Goal: Task Accomplishment & Management: Use online tool/utility

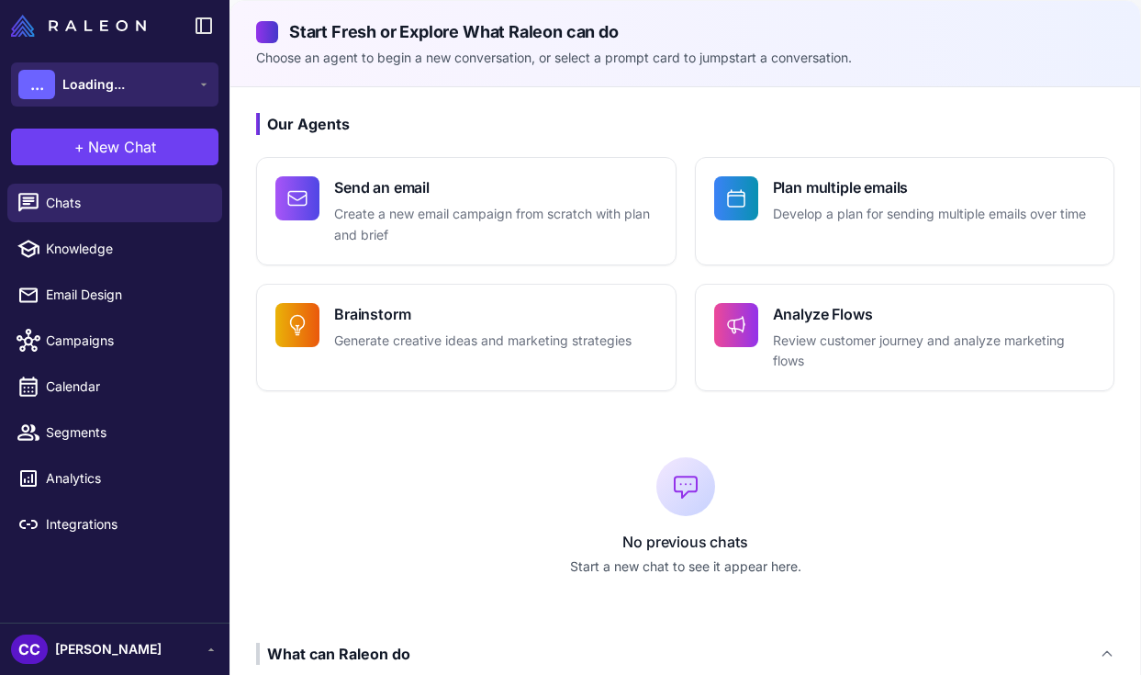
click at [151, 82] on button "... Loading..." at bounding box center [115, 84] width 208 height 44
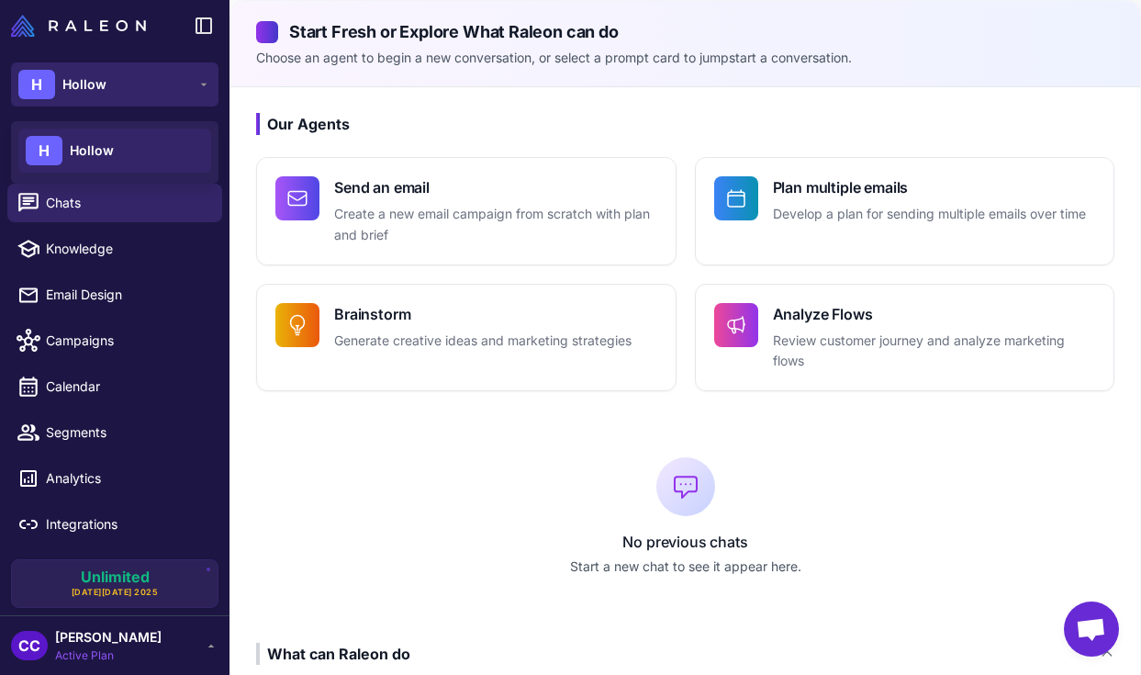
click at [159, 80] on button "H Hollow" at bounding box center [115, 84] width 208 height 44
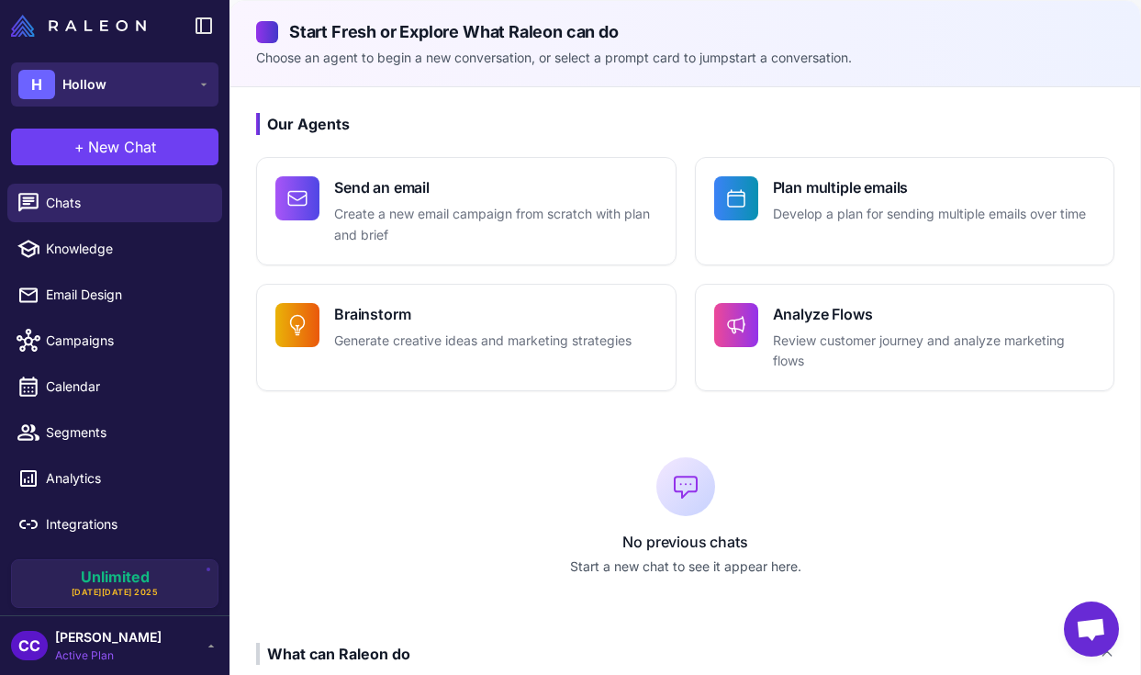
click at [159, 80] on button "H Hollow" at bounding box center [115, 84] width 208 height 44
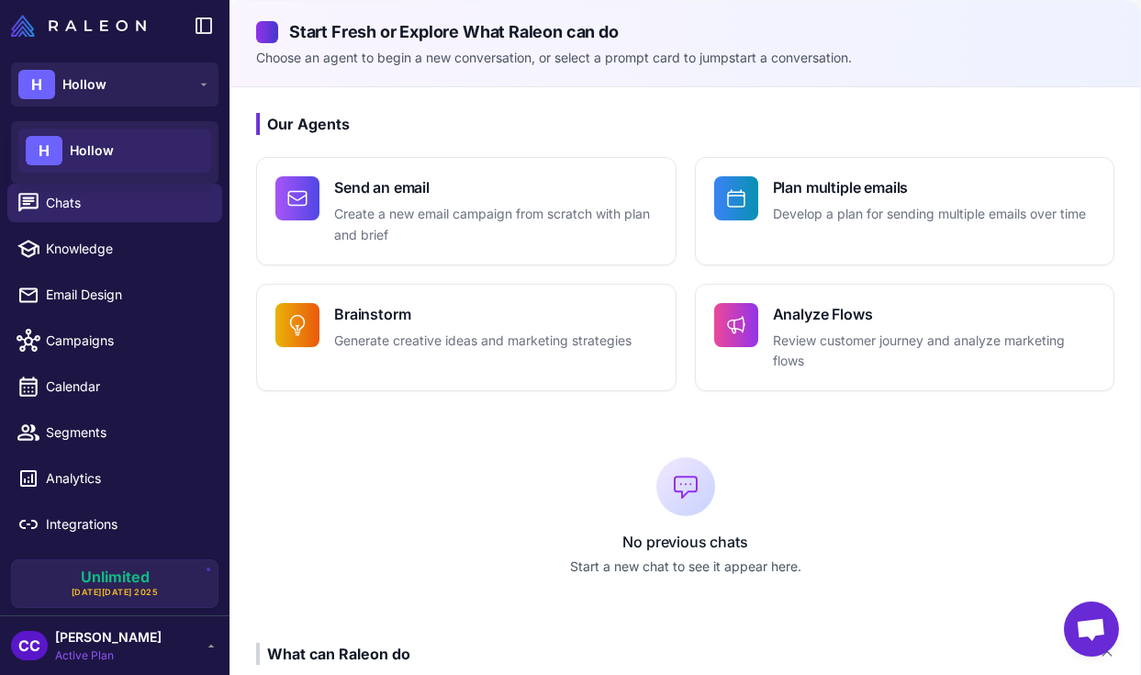
click at [564, 118] on h3 "Our Agents" at bounding box center [685, 124] width 858 height 22
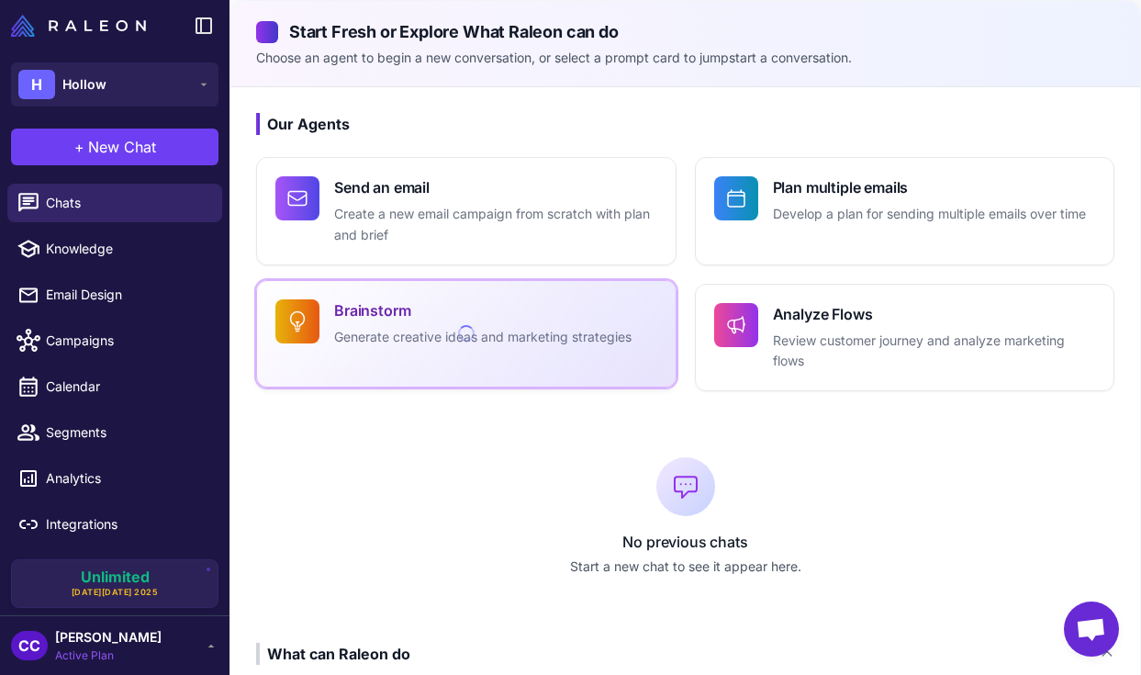
click at [433, 332] on p "Generate creative ideas and marketing strategies" at bounding box center [482, 337] width 297 height 21
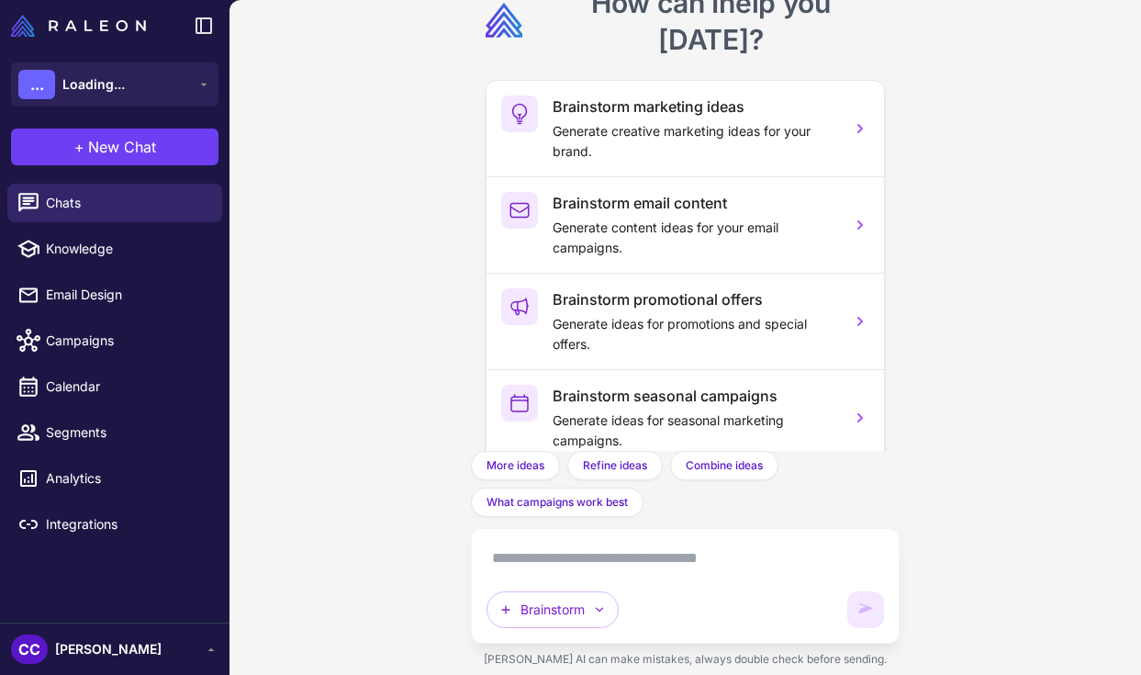
click at [563, 569] on textarea at bounding box center [685, 558] width 397 height 29
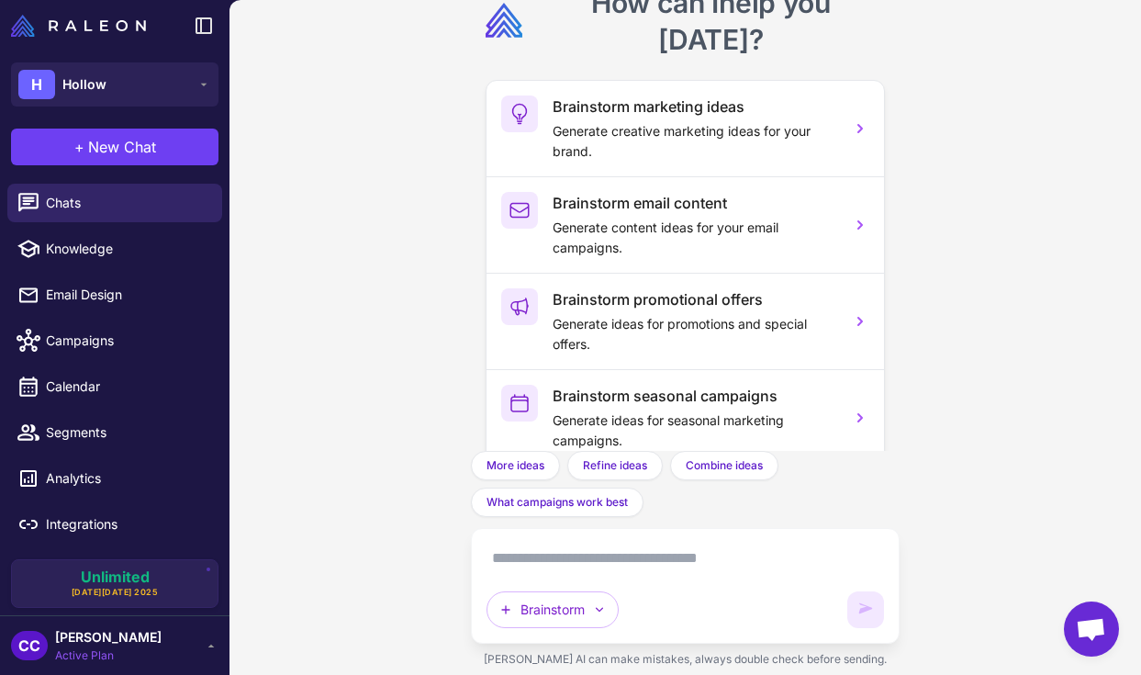
type textarea "*"
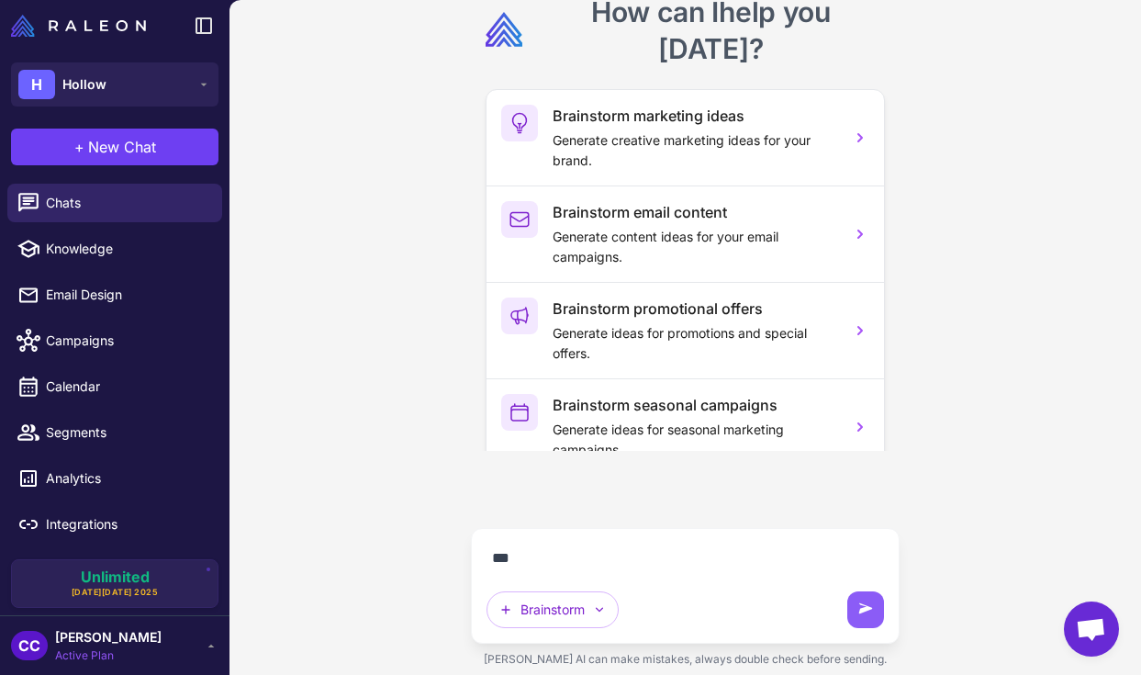
scroll to position [216, 0]
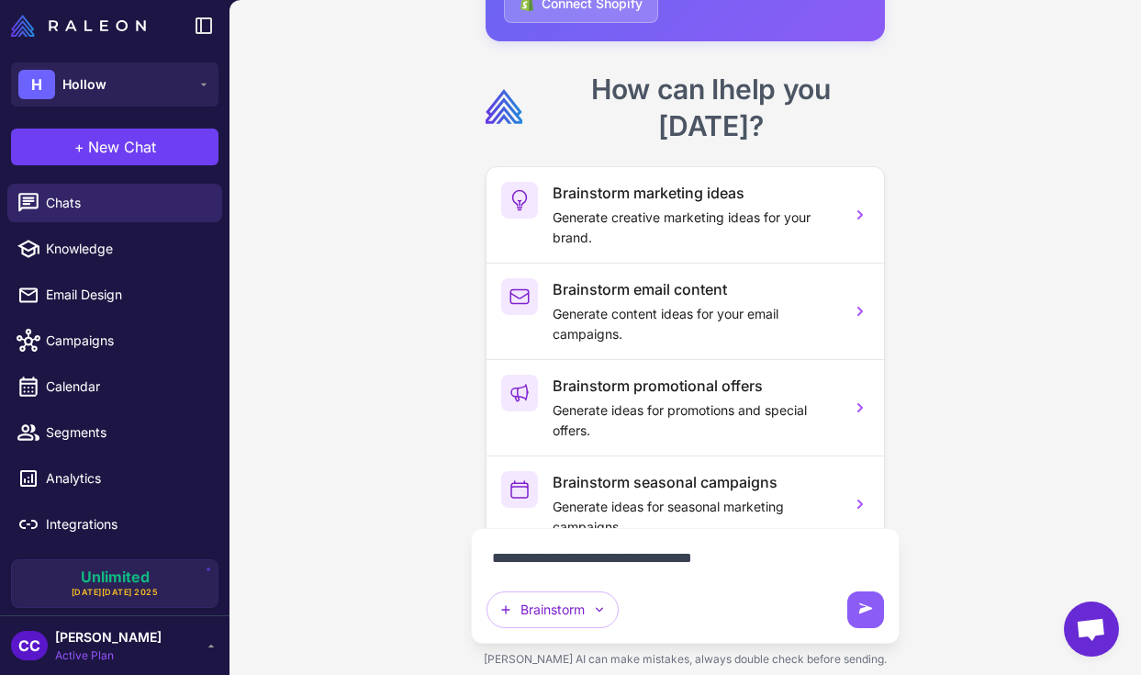
type textarea "**********"
